Goal: Task Accomplishment & Management: Use online tool/utility

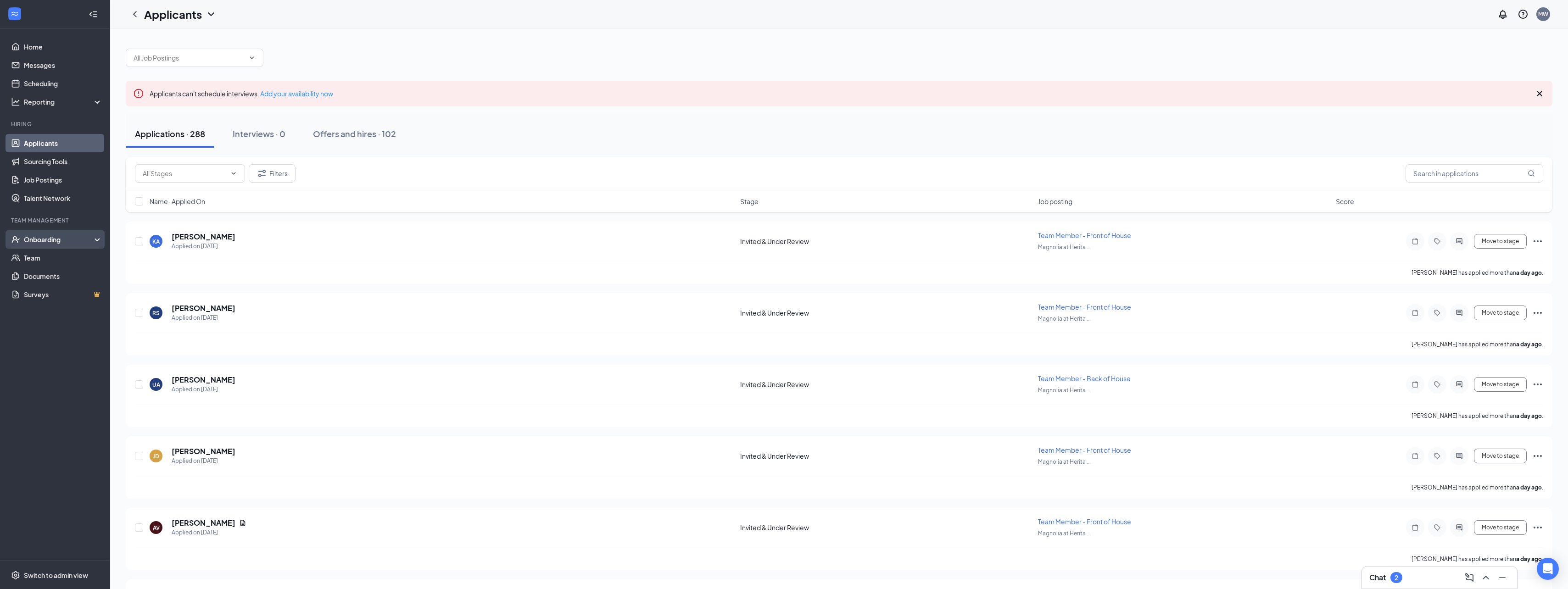
click at [36, 240] on div "Onboarding" at bounding box center [59, 239] width 71 height 9
click at [40, 256] on link "Overview" at bounding box center [63, 257] width 79 height 18
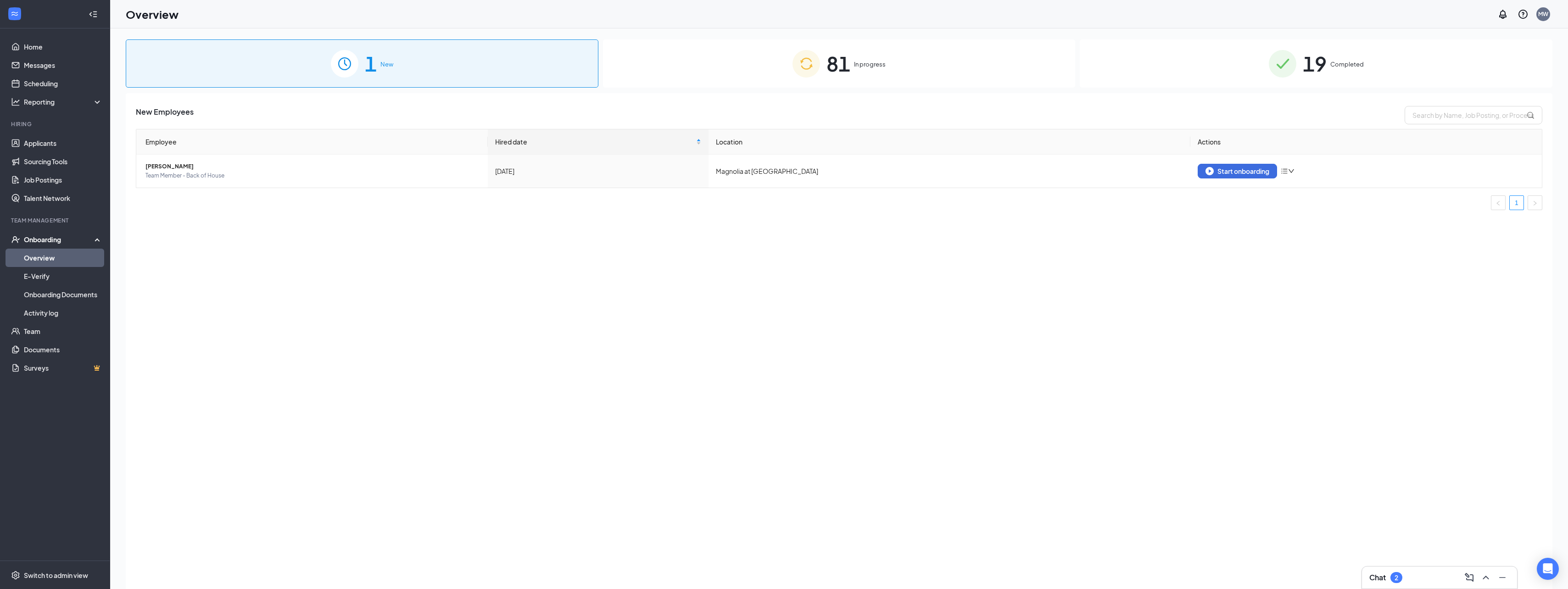
click at [831, 64] on span "81" at bounding box center [838, 63] width 24 height 31
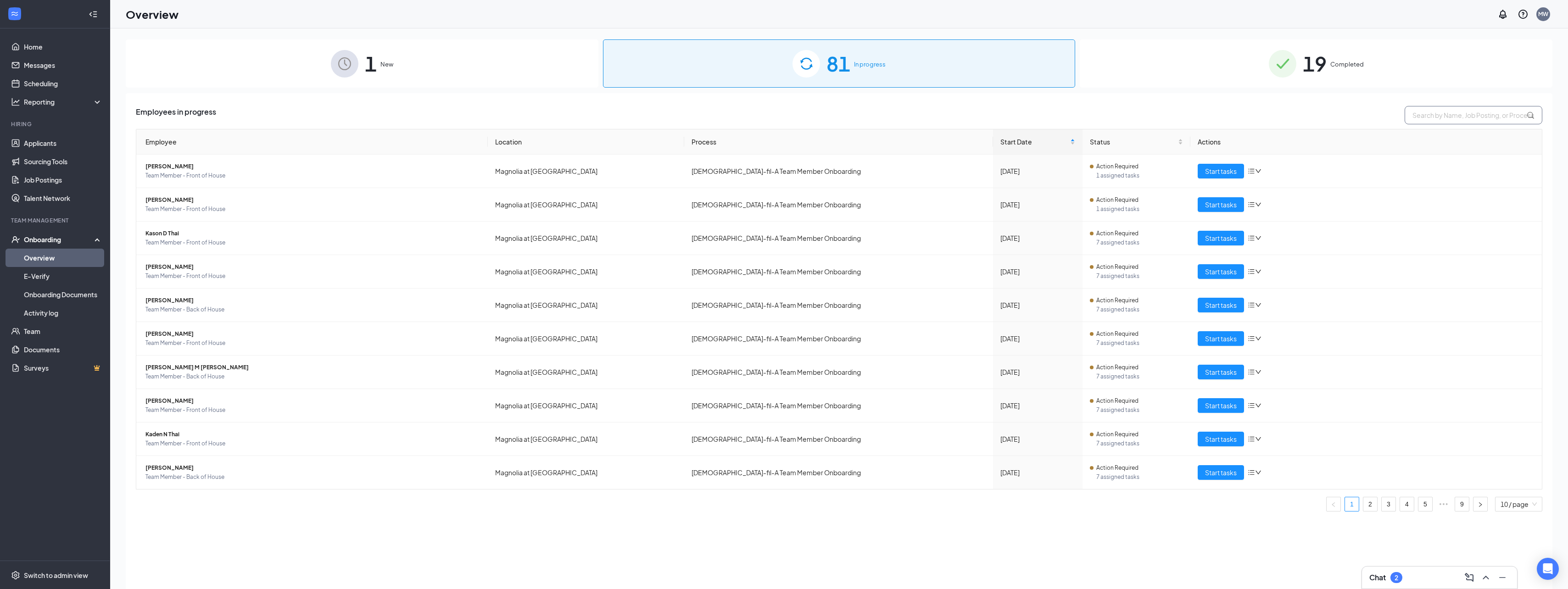
click at [1440, 112] on input "text" at bounding box center [1472, 115] width 137 height 18
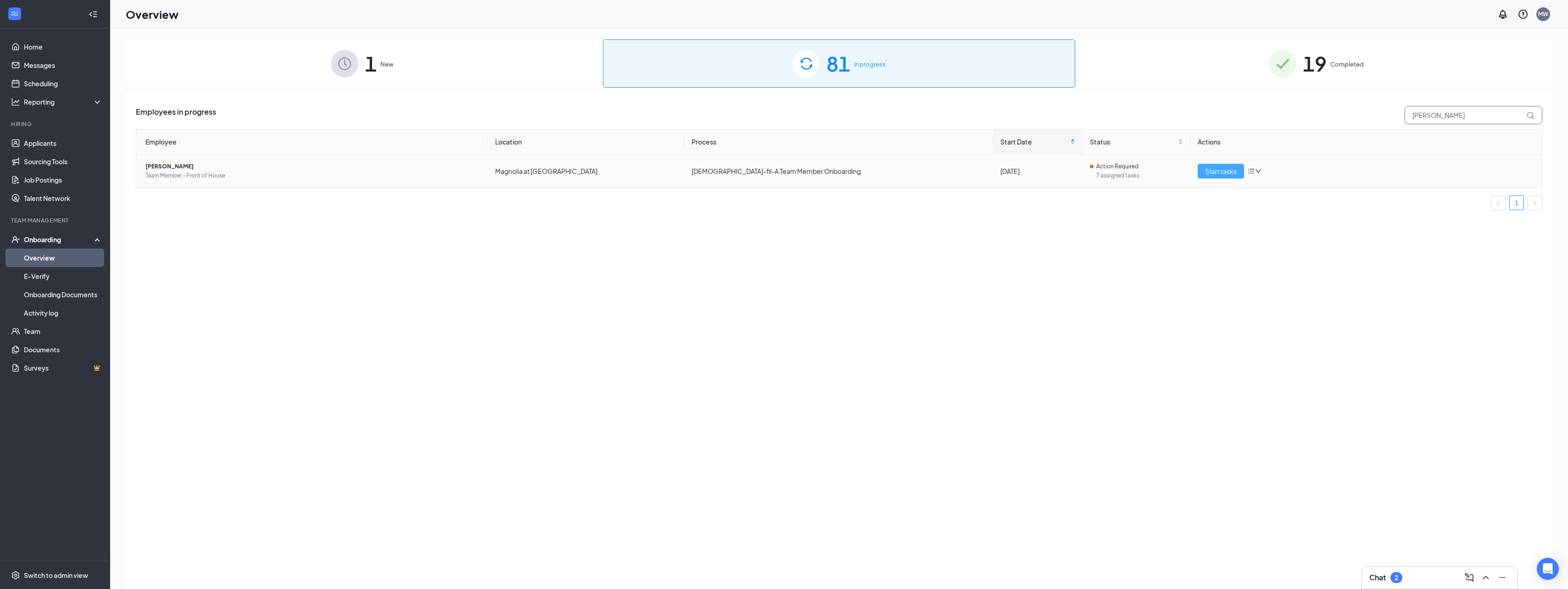
type input "[PERSON_NAME]"
click at [1221, 170] on span "Start tasks" at bounding box center [1220, 171] width 31 height 10
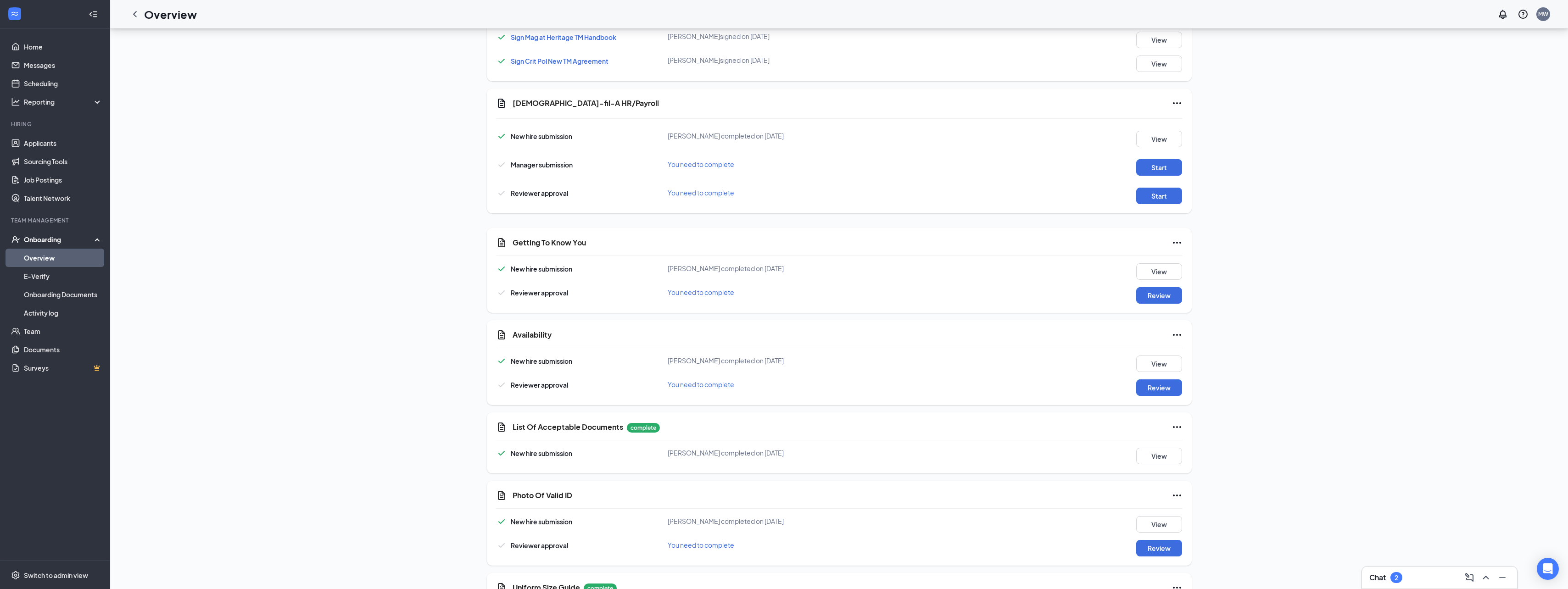
scroll to position [607, 0]
